Goal: Navigation & Orientation: Find specific page/section

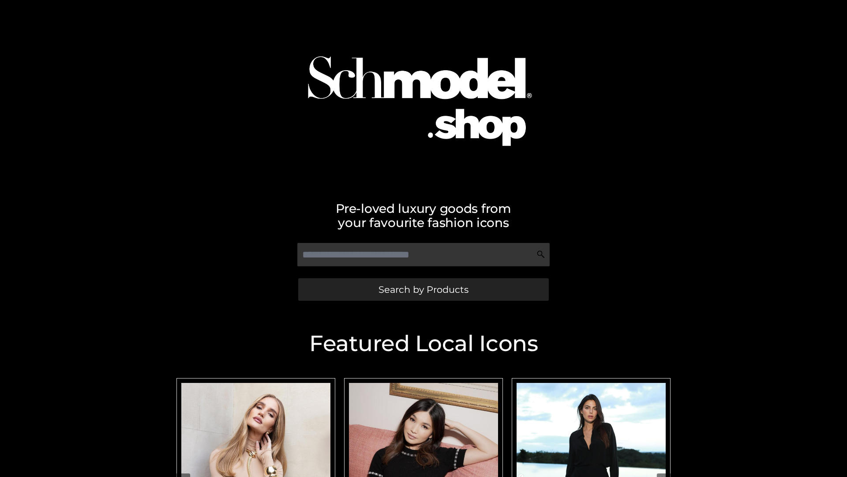
click at [423, 289] on span "Search by Products" at bounding box center [424, 289] width 90 height 9
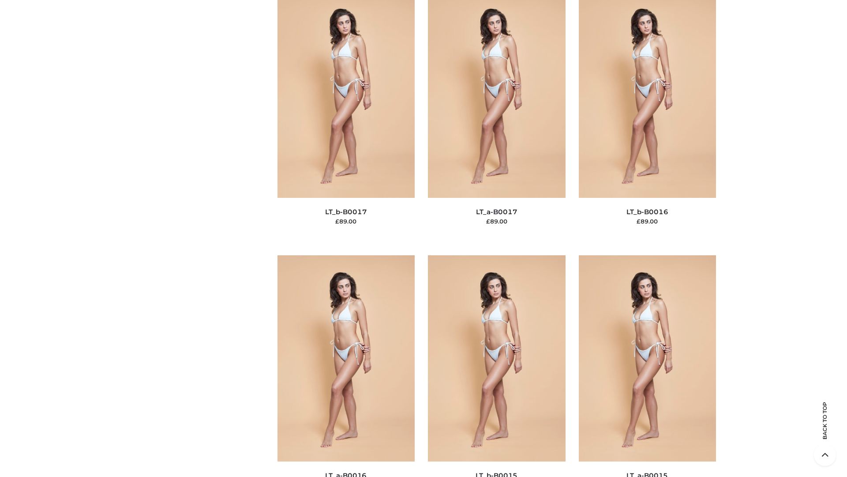
scroll to position [2901, 0]
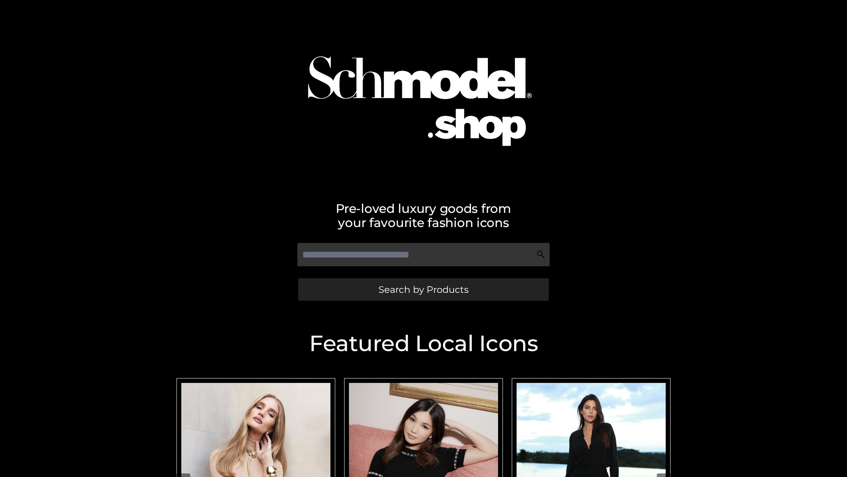
click at [423, 289] on span "Search by Products" at bounding box center [424, 289] width 90 height 9
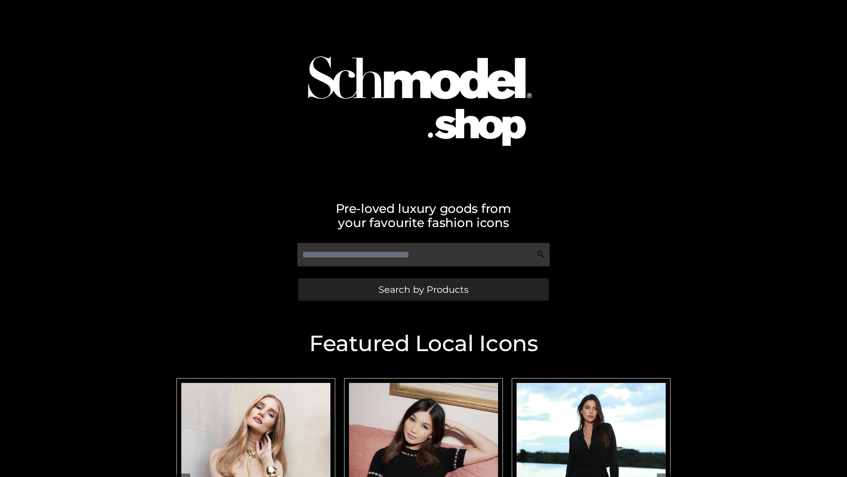
click at [423, 289] on span "Search by Products" at bounding box center [424, 289] width 90 height 9
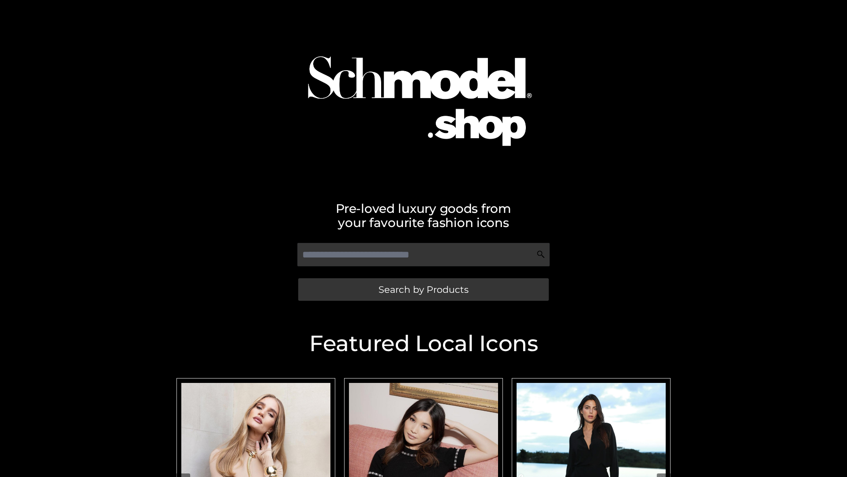
click at [423, 289] on span "Search by Products" at bounding box center [424, 289] width 90 height 9
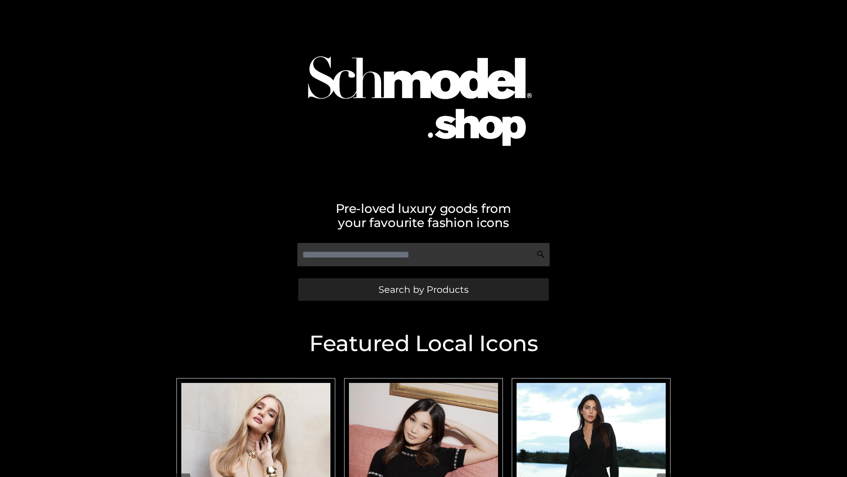
click at [423, 289] on span "Search by Products" at bounding box center [424, 289] width 90 height 9
